Goal: Information Seeking & Learning: Learn about a topic

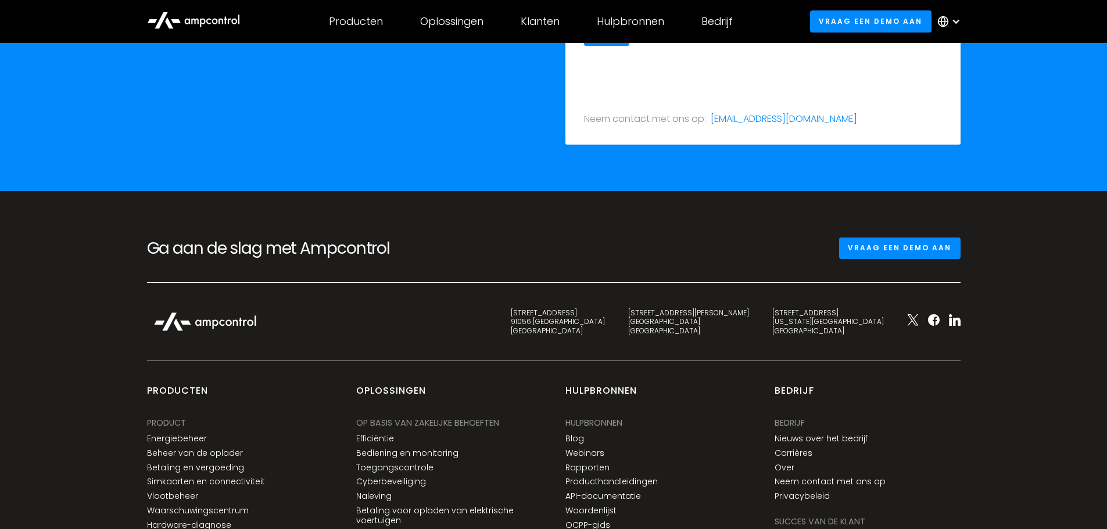
scroll to position [3896, 0]
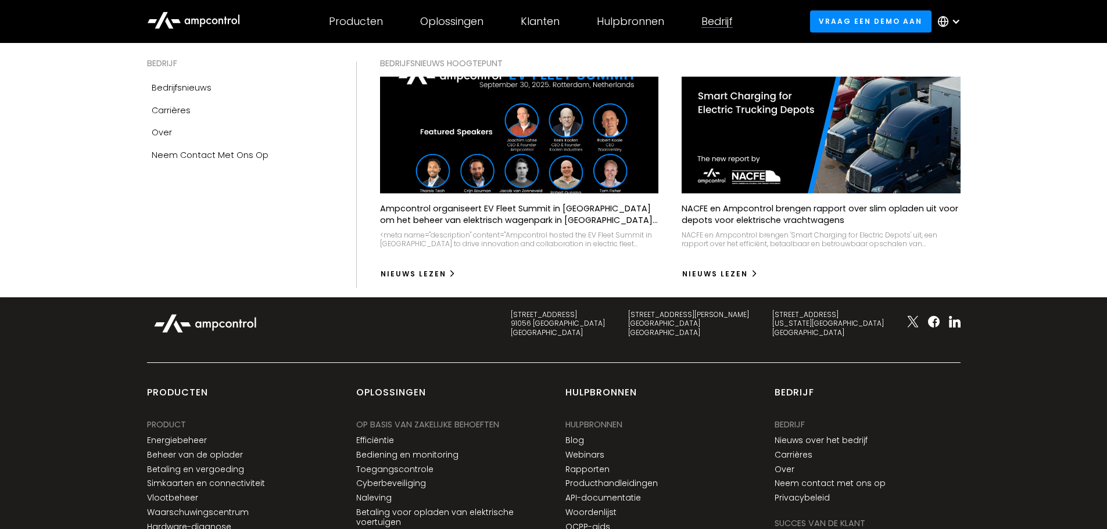
click at [726, 20] on div "Bedrijf" at bounding box center [716, 21] width 31 height 13
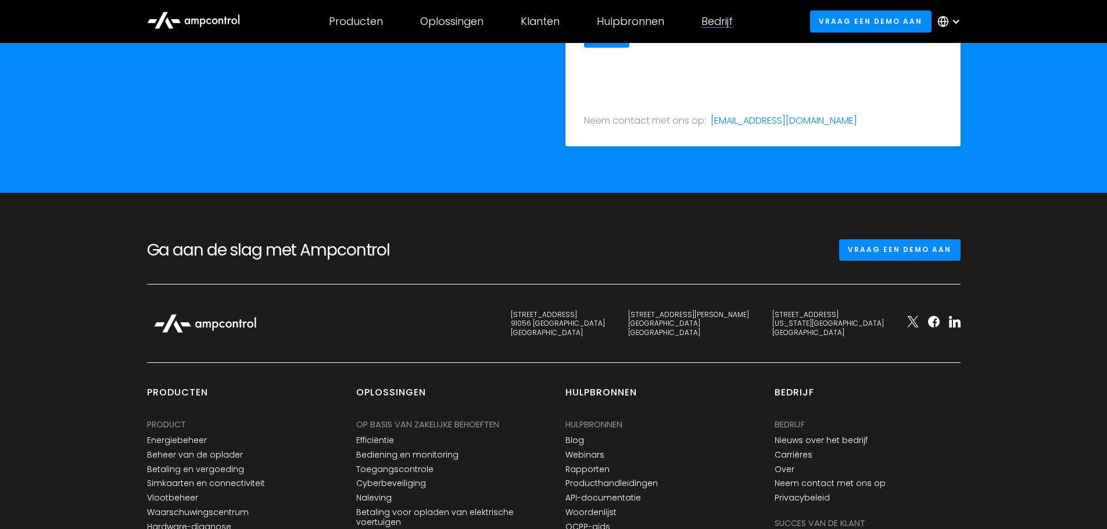
click at [715, 24] on div "Bedrijf" at bounding box center [716, 21] width 31 height 13
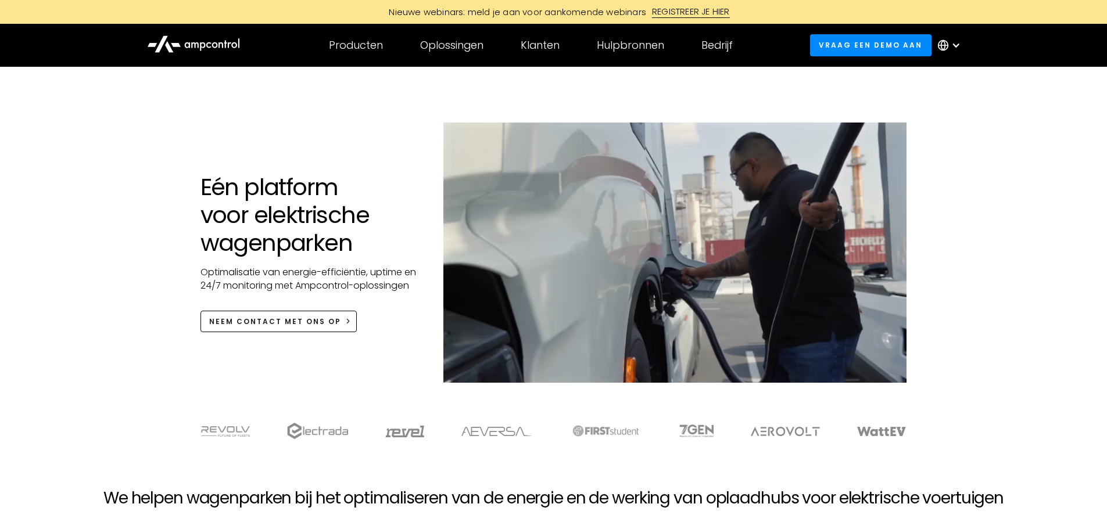
scroll to position [0, 0]
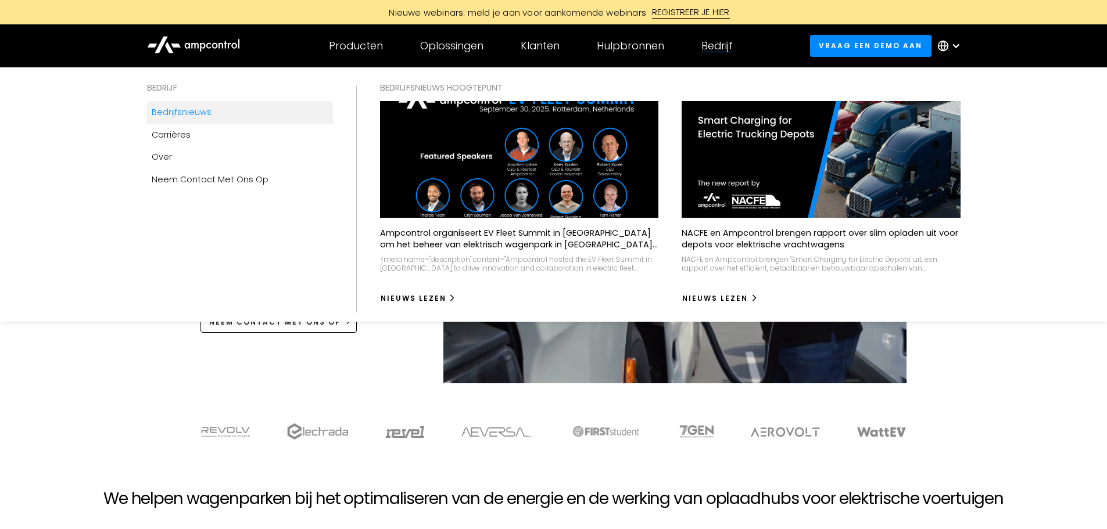
click at [183, 116] on div "Bedrijfsnieuws" at bounding box center [182, 112] width 60 height 13
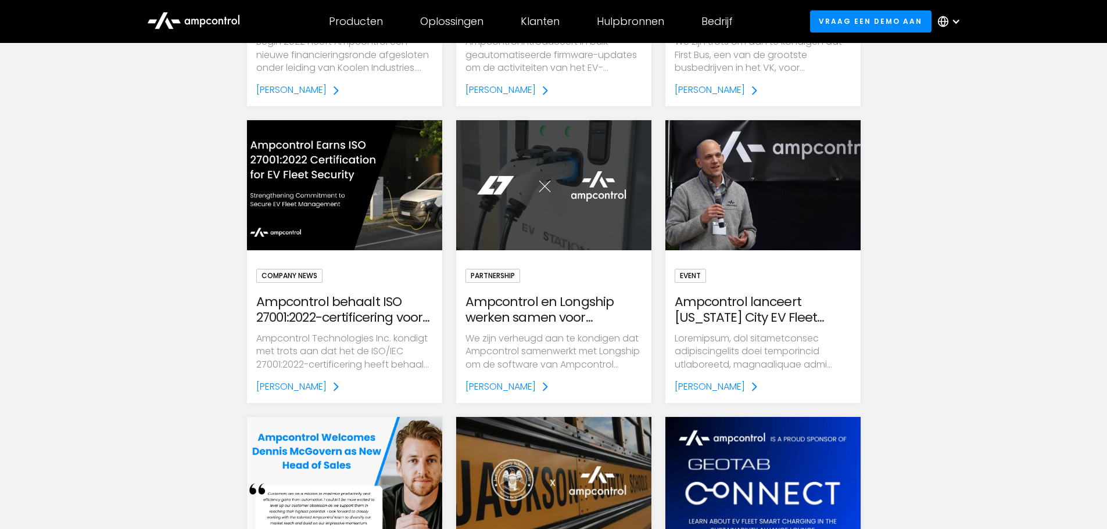
scroll to position [1278, 0]
